Goal: Task Accomplishment & Management: Manage account settings

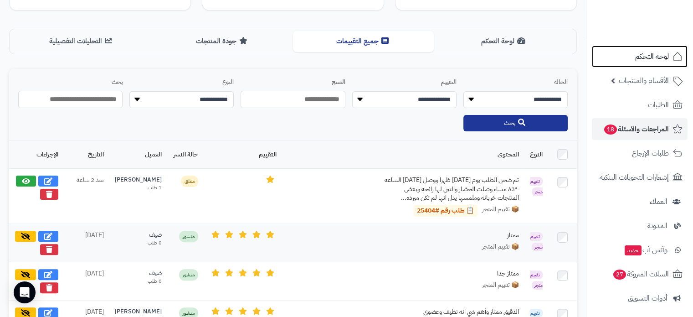
scroll to position [114, 0]
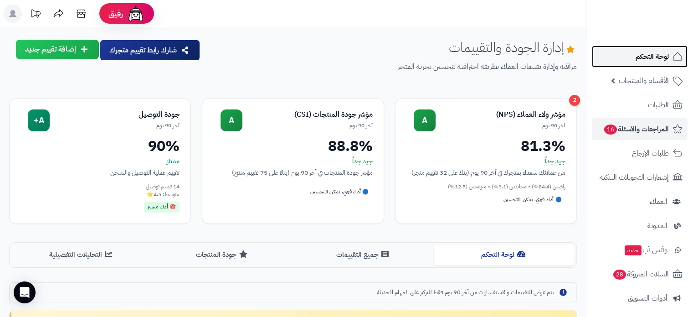
click at [660, 57] on span "لوحة التحكم" at bounding box center [652, 56] width 33 height 13
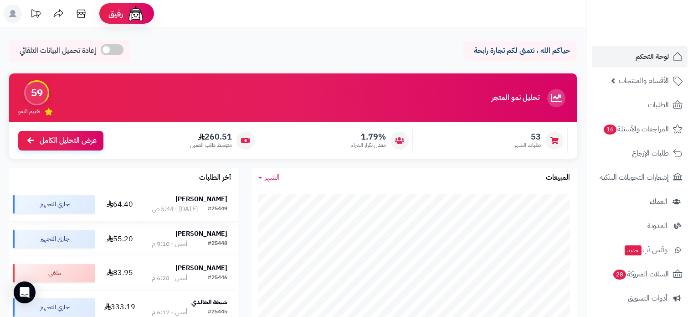
click at [206, 200] on strong "SHAHD Alhussain" at bounding box center [201, 199] width 52 height 10
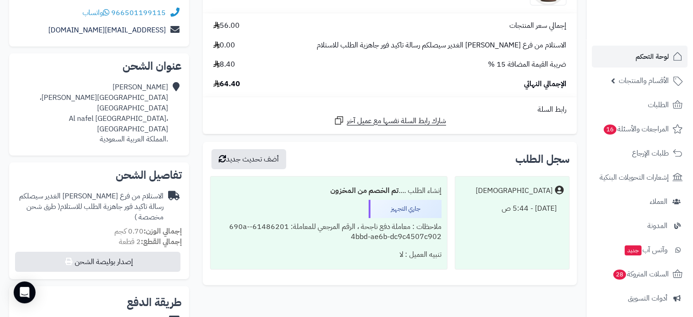
scroll to position [137, 0]
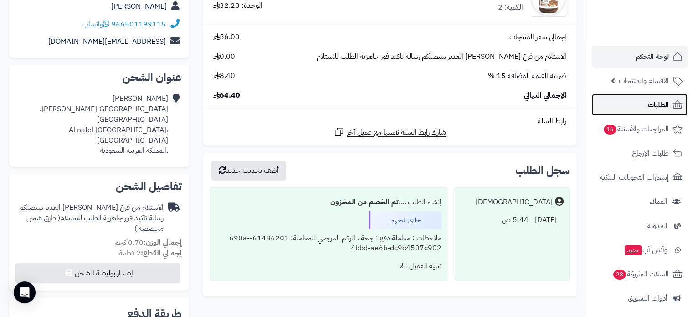
click at [654, 107] on span "الطلبات" at bounding box center [658, 104] width 21 height 13
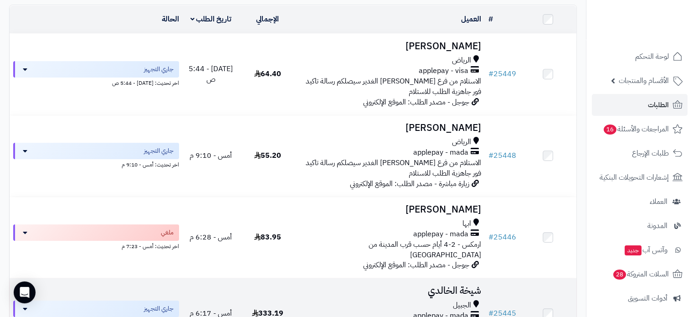
scroll to position [91, 0]
